Goal: Task Accomplishment & Management: Manage account settings

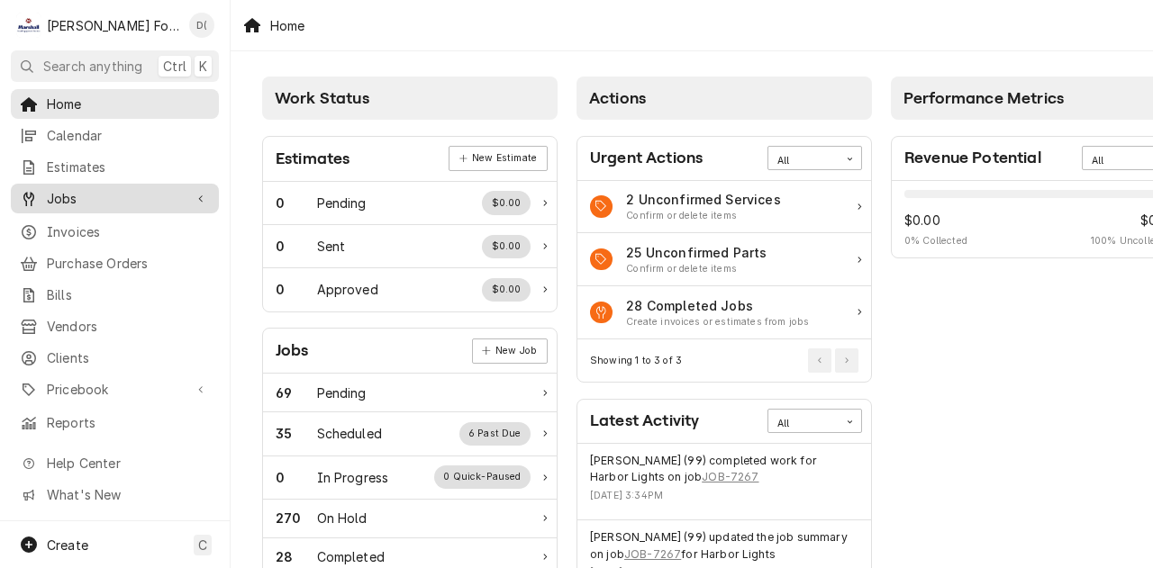
click at [88, 193] on span "Jobs" at bounding box center [115, 198] width 136 height 19
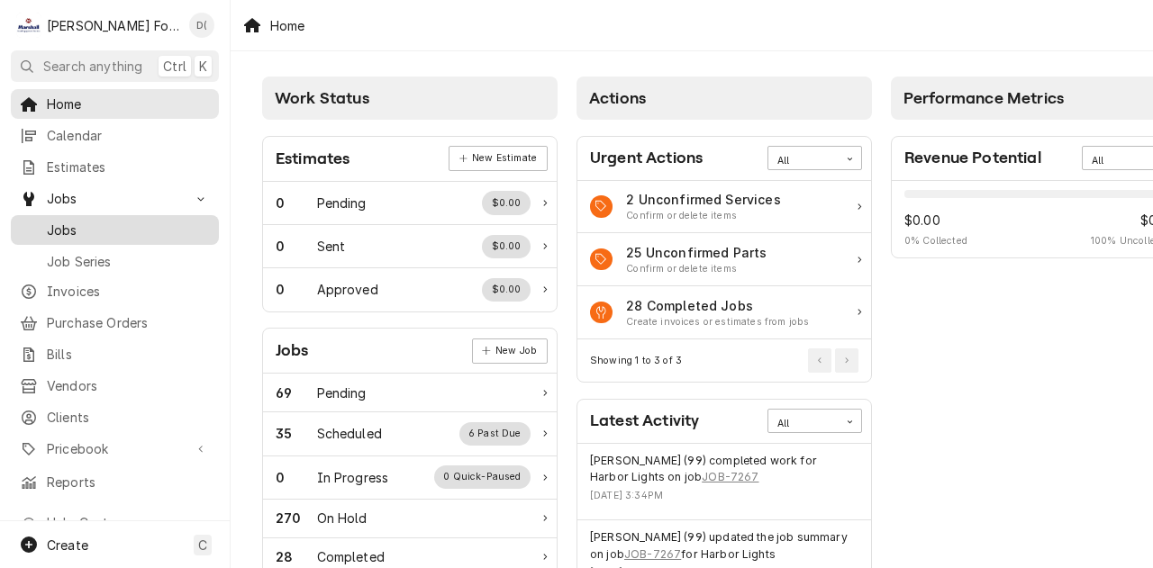
click at [80, 221] on span "Jobs" at bounding box center [128, 230] width 163 height 19
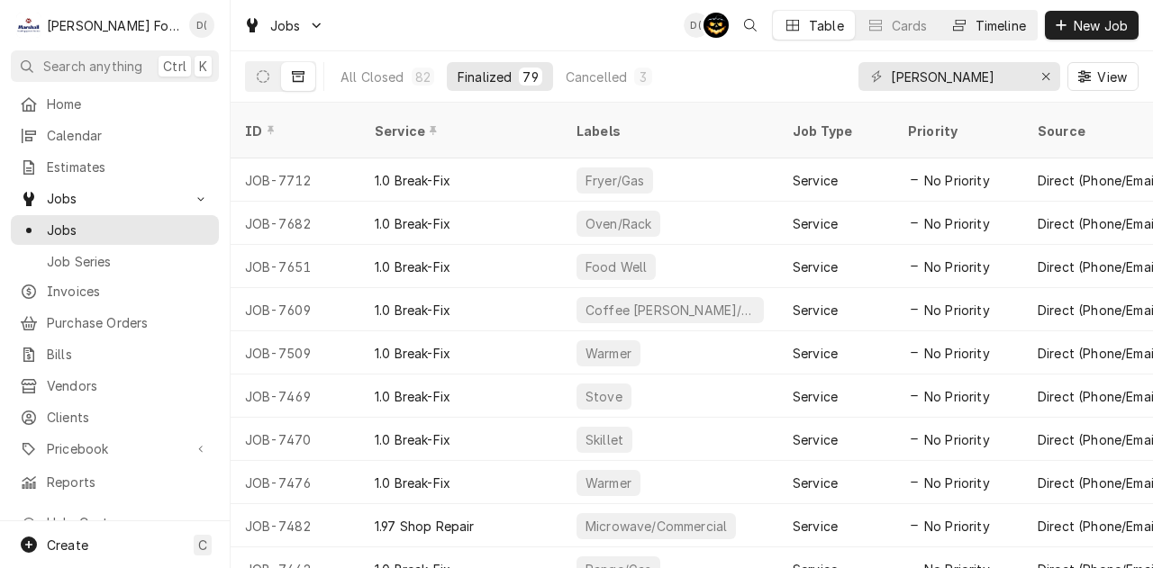
click at [993, 23] on div "Timeline" at bounding box center [1000, 25] width 50 height 19
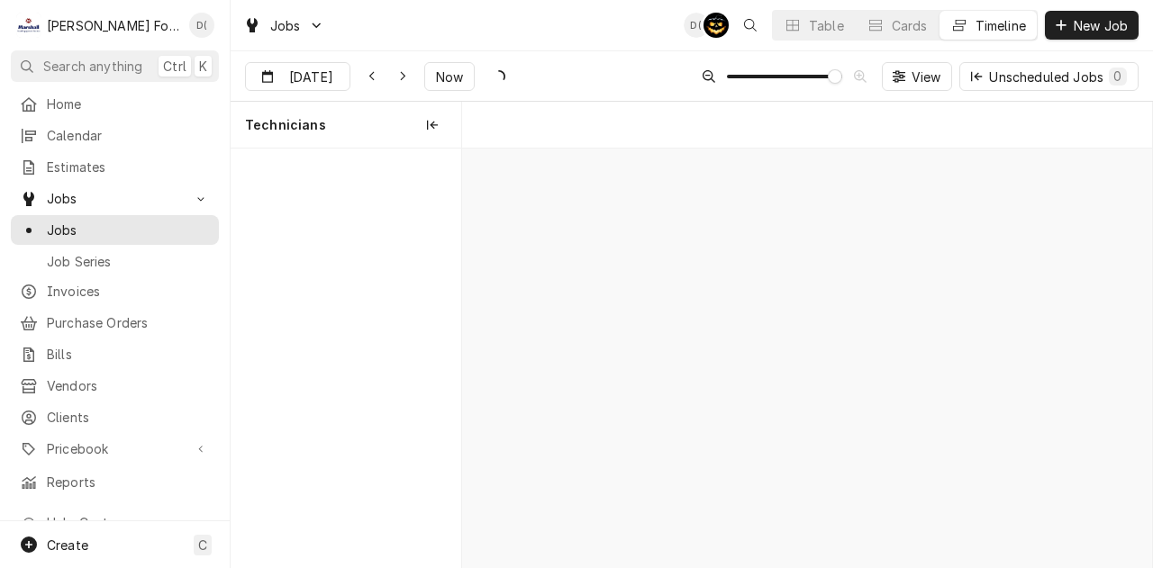
scroll to position [0, 13727]
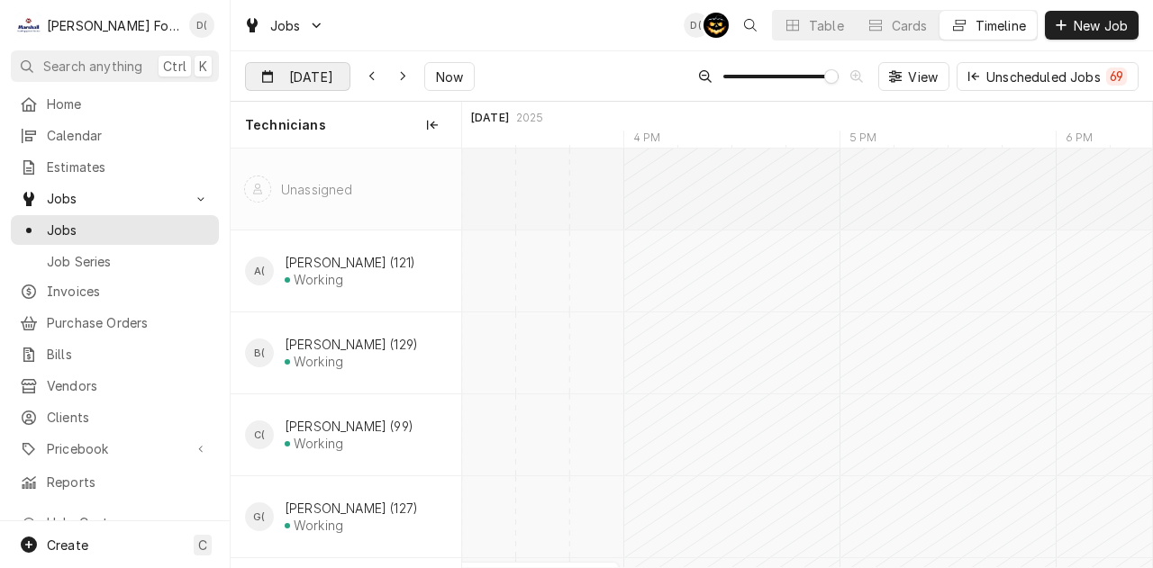
click at [324, 78] on div "Dynamic Content Wrapper" at bounding box center [336, 77] width 25 height 29
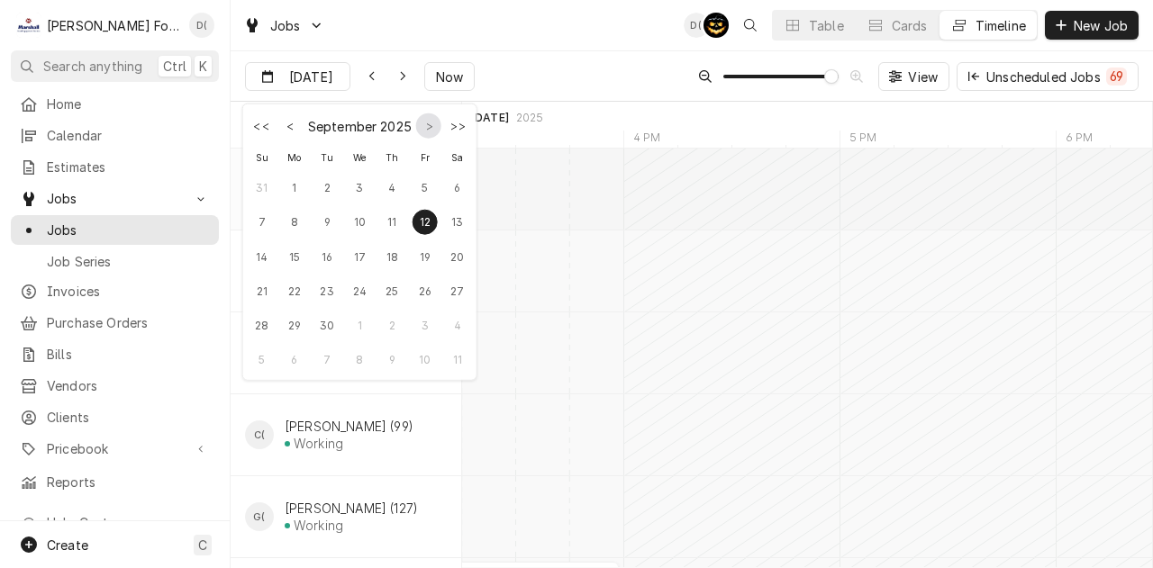
click at [427, 127] on button "Go to next month" at bounding box center [428, 125] width 25 height 25
click at [427, 228] on div "10" at bounding box center [425, 221] width 25 height 25
type input "[DATE]"
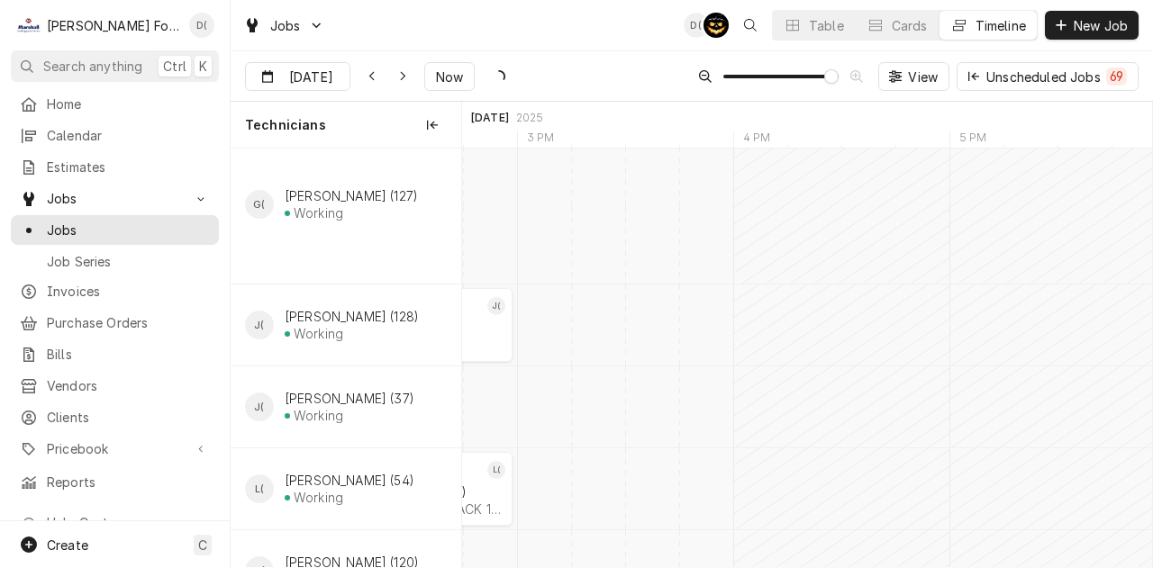
scroll to position [0, 15725]
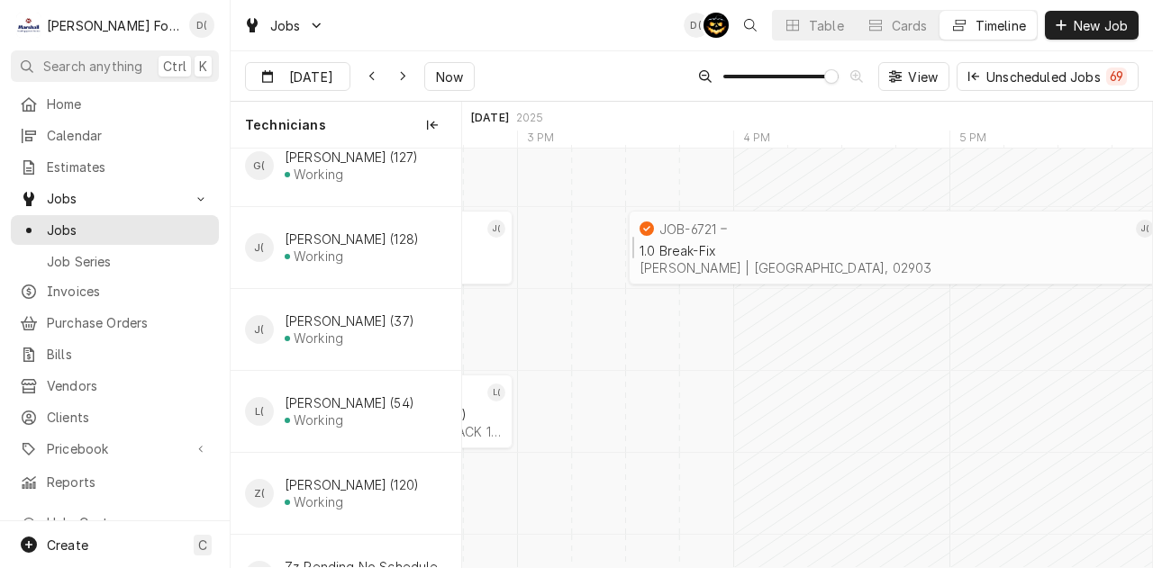
click at [739, 260] on div "[PERSON_NAME] | [GEOGRAPHIC_DATA], 02903" at bounding box center [894, 267] width 511 height 15
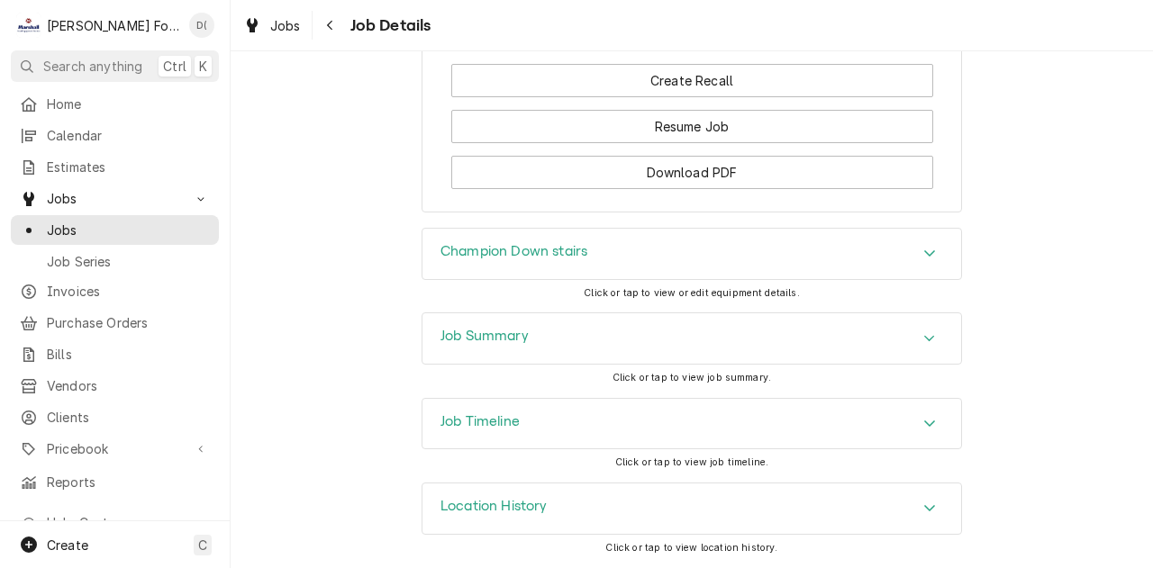
scroll to position [2508, 0]
click at [479, 426] on h3 "Job Timeline" at bounding box center [479, 421] width 79 height 17
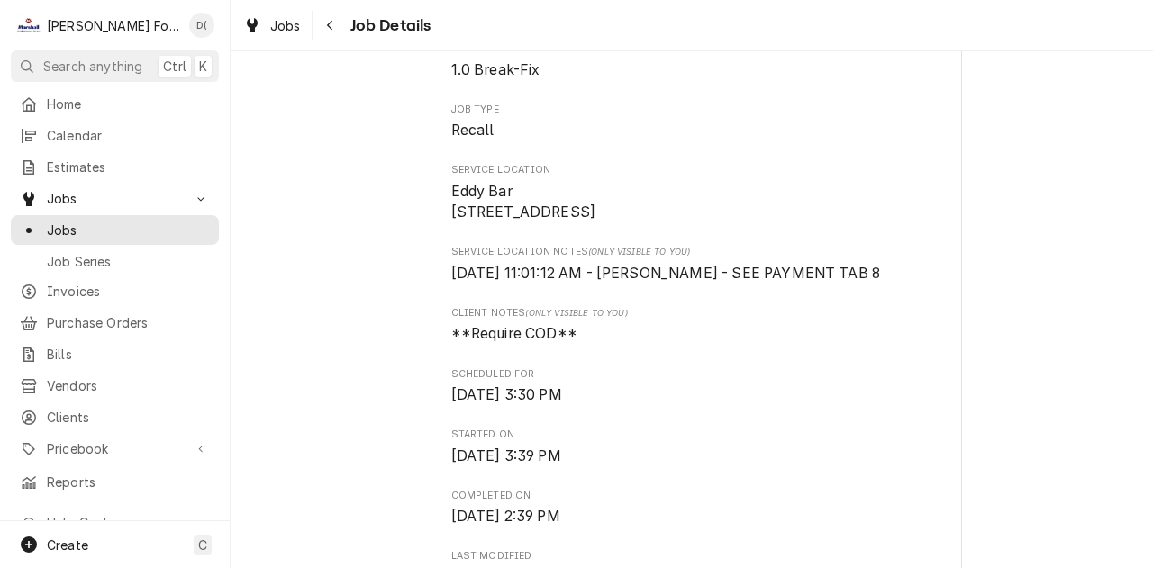
scroll to position [391, 0]
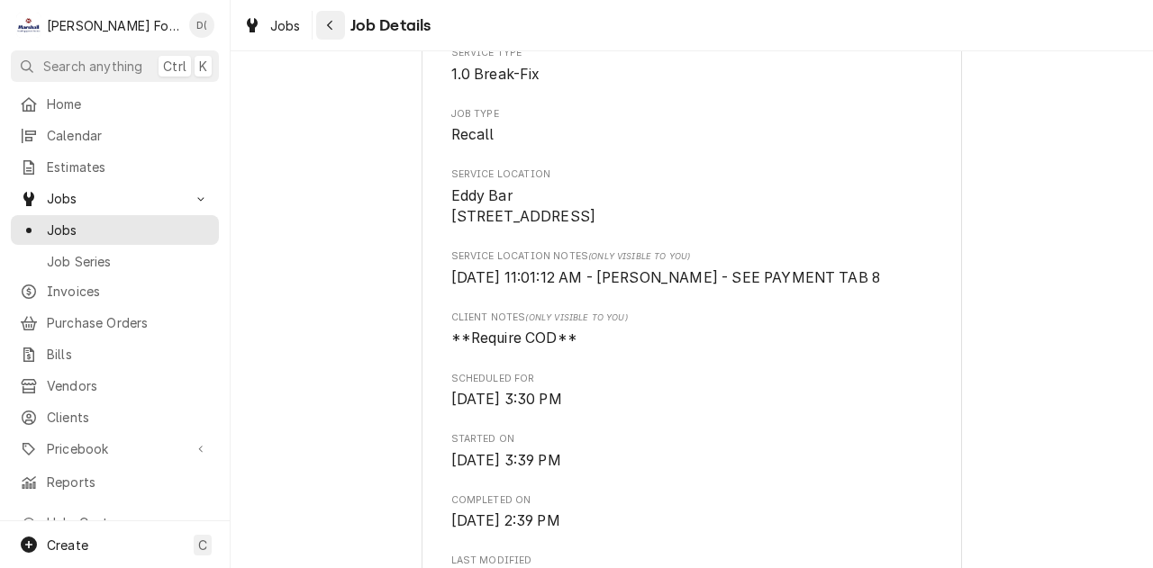
click at [333, 26] on icon "Navigate back" at bounding box center [330, 25] width 8 height 13
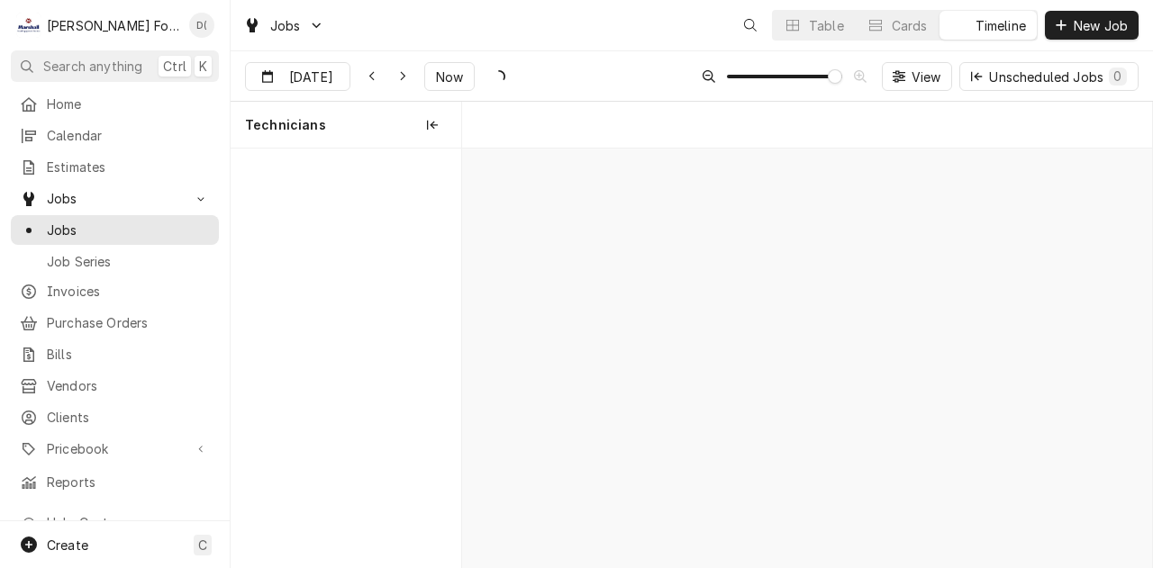
scroll to position [0, 13726]
